Goal: Check status: Check status

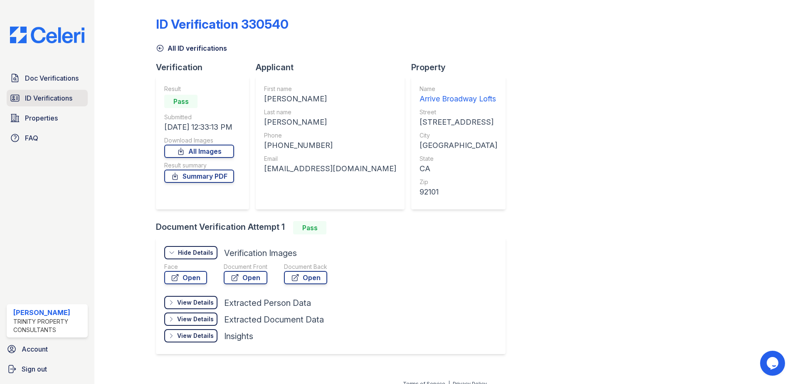
click at [51, 100] on span "ID Verifications" at bounding box center [48, 98] width 47 height 10
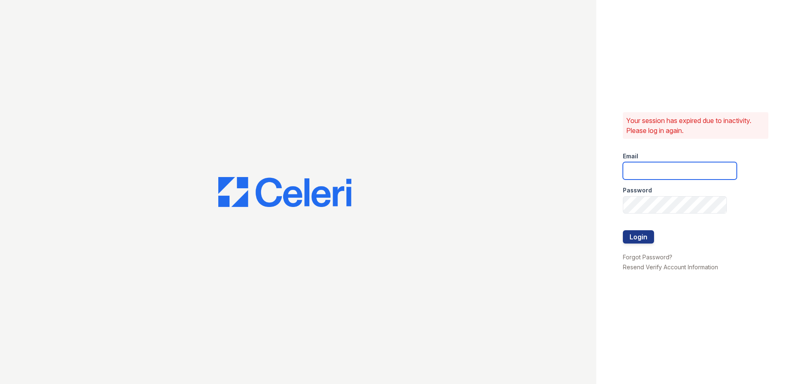
type input "[EMAIL_ADDRESS][DOMAIN_NAME]"
click at [634, 235] on button "Login" at bounding box center [638, 236] width 31 height 13
